Goal: Information Seeking & Learning: Learn about a topic

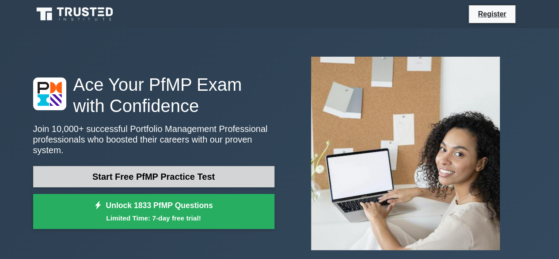
click at [184, 167] on link "Start Free PfMP Practice Test" at bounding box center [153, 176] width 241 height 21
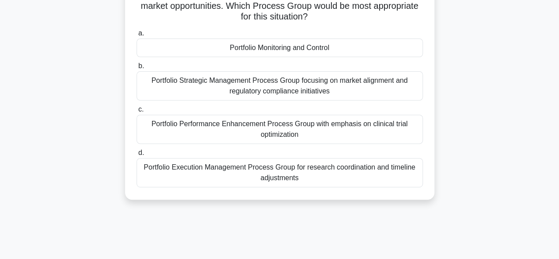
scroll to position [95, 0]
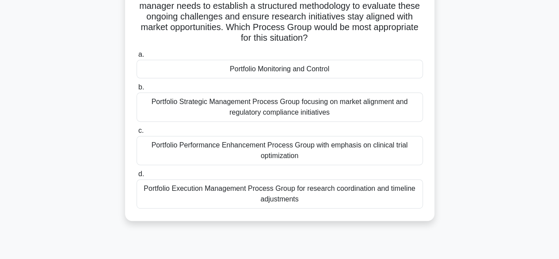
click at [248, 111] on div "Portfolio Strategic Management Process Group focusing on market alignment and r…" at bounding box center [280, 106] width 287 height 29
click at [137, 90] on input "b. Portfolio Strategic Management Process Group focusing on market alignment an…" at bounding box center [137, 87] width 0 height 6
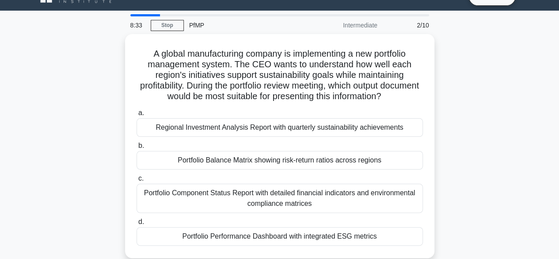
scroll to position [35, 0]
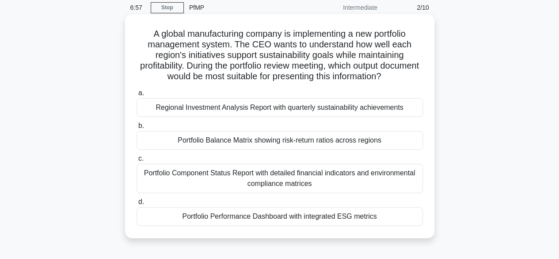
click at [313, 111] on div "Regional Investment Analysis Report with quarterly sustainability achievements" at bounding box center [280, 107] width 287 height 19
click at [137, 96] on input "a. Regional Investment Analysis Report with quarterly sustainability achievemen…" at bounding box center [137, 93] width 0 height 6
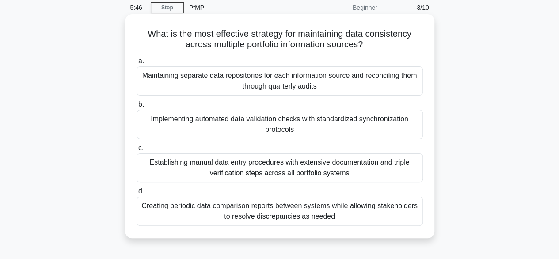
click at [354, 135] on div "Implementing automated data validation checks with standardized synchronization…" at bounding box center [280, 124] width 287 height 29
click at [137, 107] on input "b. Implementing automated data validation checks with standardized synchronizat…" at bounding box center [137, 105] width 0 height 6
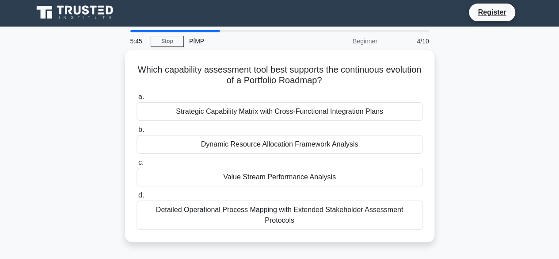
scroll to position [0, 0]
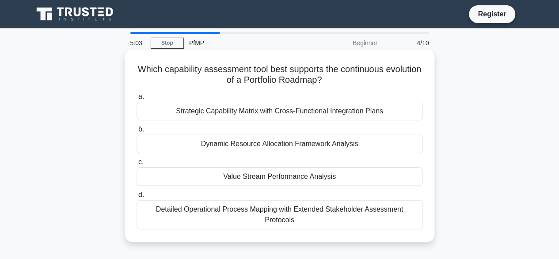
click at [294, 115] on div "Strategic Capability Matrix with Cross-Functional Integration Plans" at bounding box center [280, 111] width 287 height 19
click at [137, 99] on input "a. Strategic Capability Matrix with Cross-Functional Integration Plans" at bounding box center [137, 97] width 0 height 6
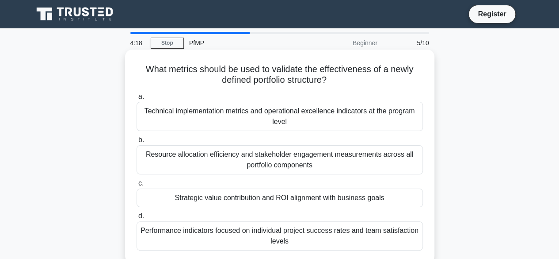
click at [327, 199] on div "Strategic value contribution and ROI alignment with business goals" at bounding box center [280, 197] width 287 height 19
click at [137, 186] on input "c. Strategic value contribution and ROI alignment with business goals" at bounding box center [137, 183] width 0 height 6
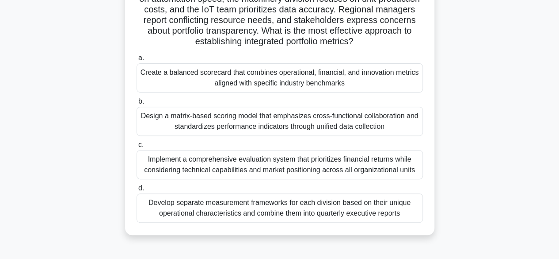
scroll to position [124, 0]
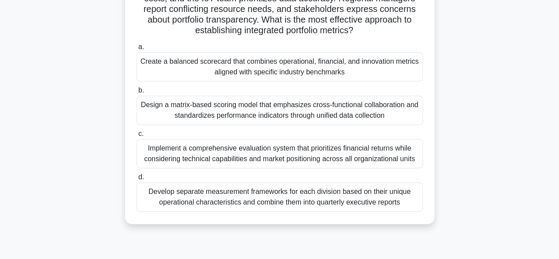
click at [352, 110] on div "Design a matrix-based scoring model that emphasizes cross-functional collaborat…" at bounding box center [280, 110] width 287 height 29
click at [137, 93] on input "b. Design a matrix-based scoring model that emphasizes cross-functional collabo…" at bounding box center [137, 91] width 0 height 6
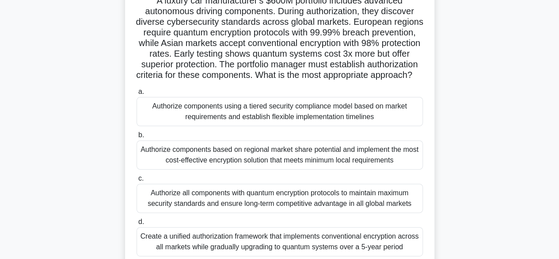
scroll to position [88, 0]
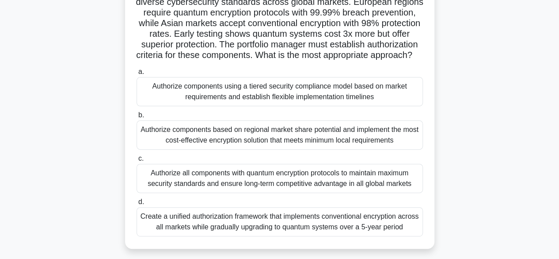
click at [357, 147] on div "Authorize components based on regional market share potential and implement the…" at bounding box center [280, 134] width 287 height 29
click at [137, 118] on input "b. Authorize components based on regional market share potential and implement …" at bounding box center [137, 115] width 0 height 6
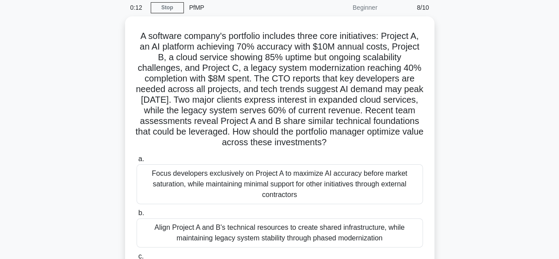
scroll to position [18, 0]
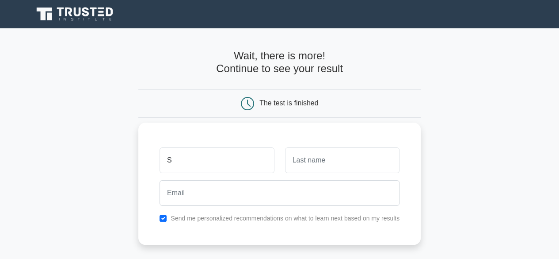
type input "SHABBAR"
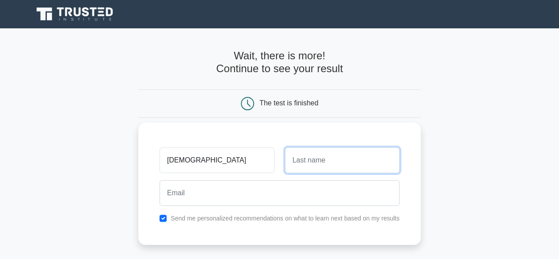
click at [309, 160] on input "text" at bounding box center [342, 160] width 115 height 26
type input "MUSTAFA"
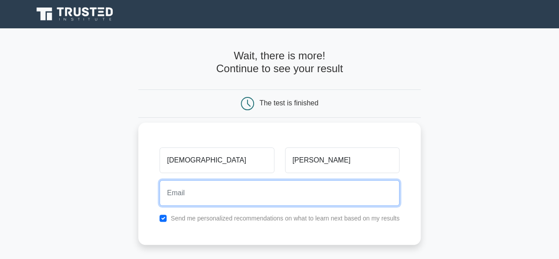
click at [180, 198] on input "email" at bounding box center [280, 193] width 240 height 26
type input "s.mustafa@pentabd.com"
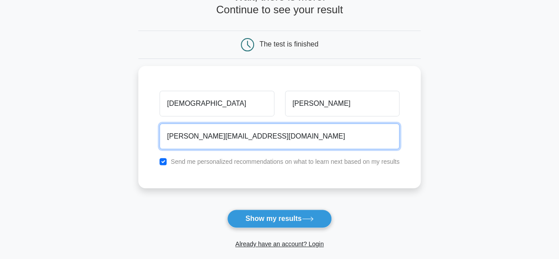
scroll to position [106, 0]
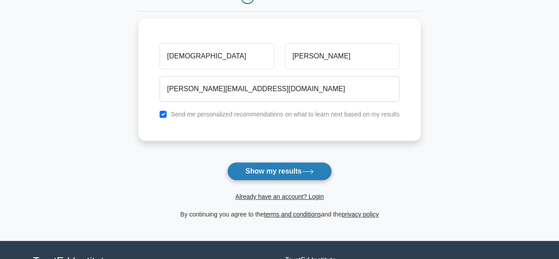
click at [279, 168] on button "Show my results" at bounding box center [279, 171] width 104 height 19
